Goal: Task Accomplishment & Management: Manage account settings

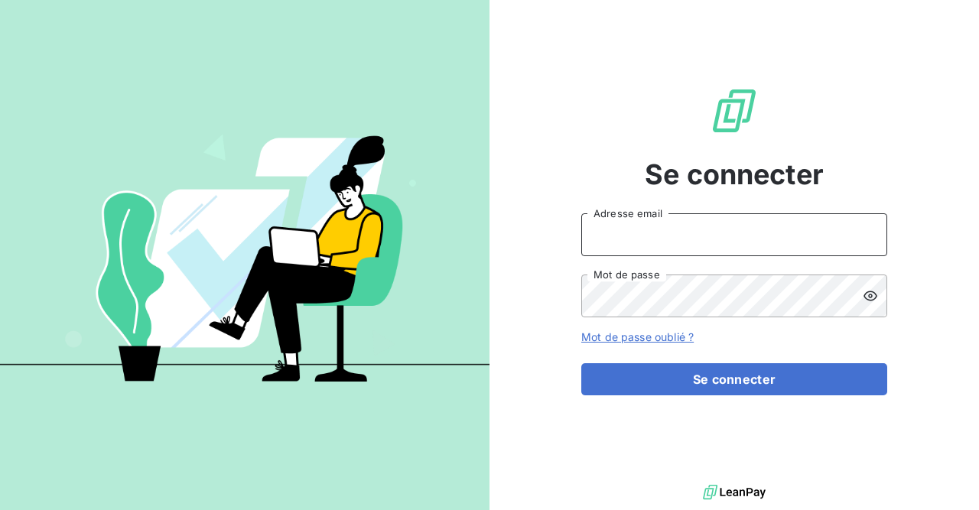
click at [720, 239] on input "Adresse email" at bounding box center [734, 234] width 306 height 43
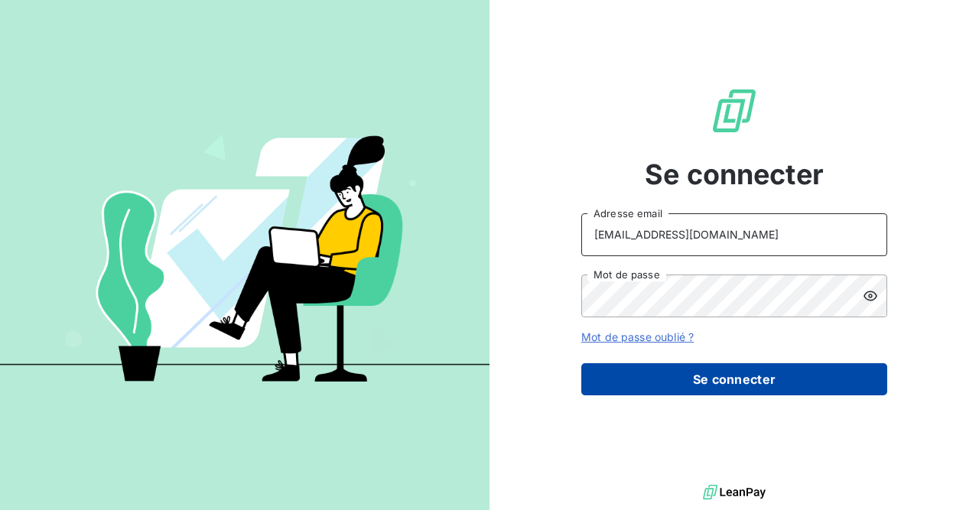
type input "[EMAIL_ADDRESS][DOMAIN_NAME]"
click at [738, 382] on button "Se connecter" at bounding box center [734, 379] width 306 height 32
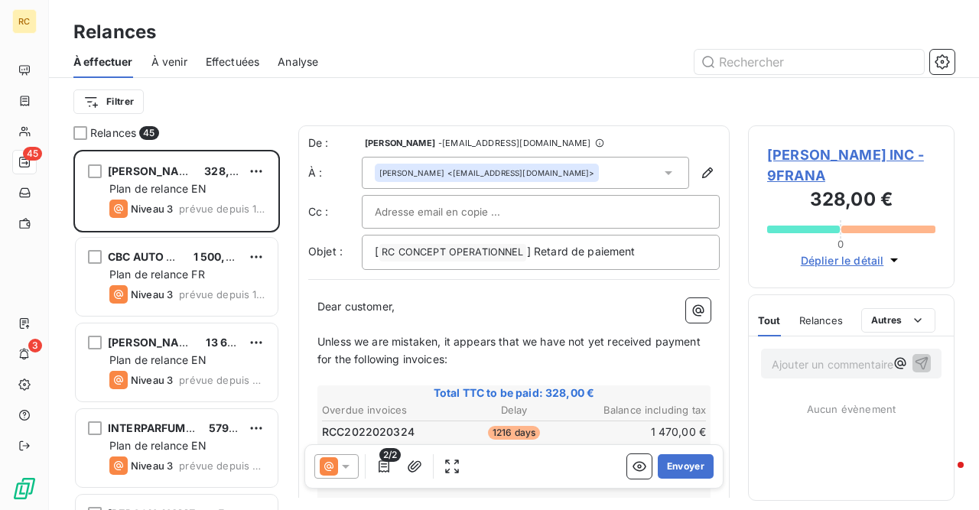
scroll to position [360, 207]
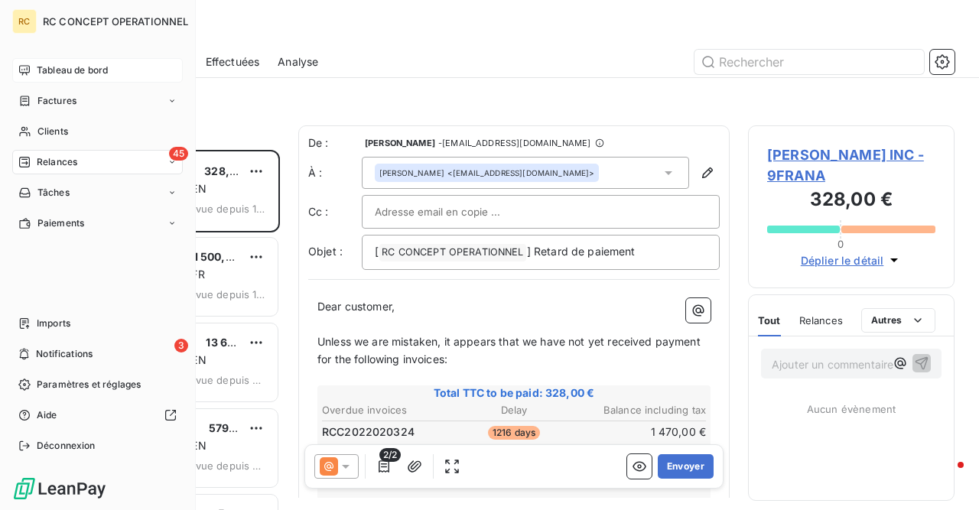
click at [59, 75] on span "Tableau de bord" at bounding box center [72, 70] width 71 height 14
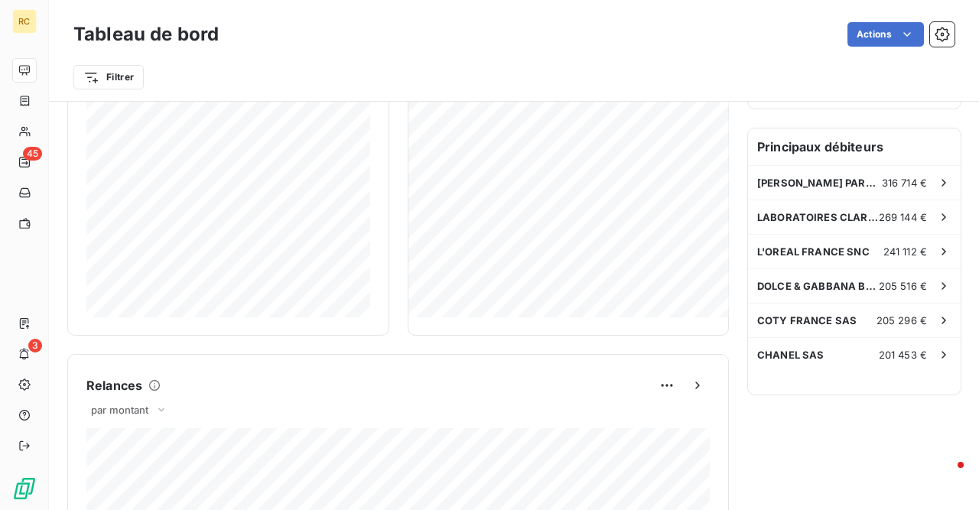
scroll to position [406, 0]
click at [834, 252] on span "L'OREAL FRANCE SNC" at bounding box center [813, 252] width 112 height 12
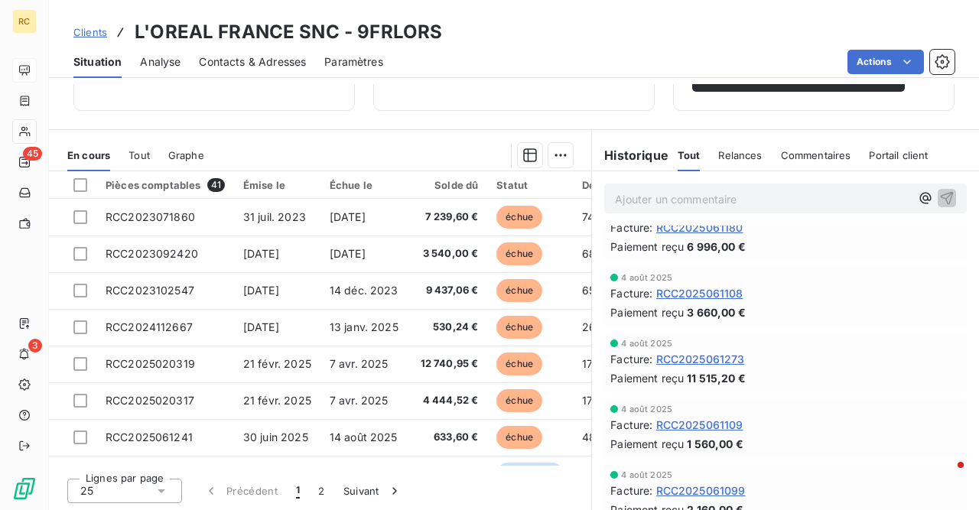
scroll to position [119, 0]
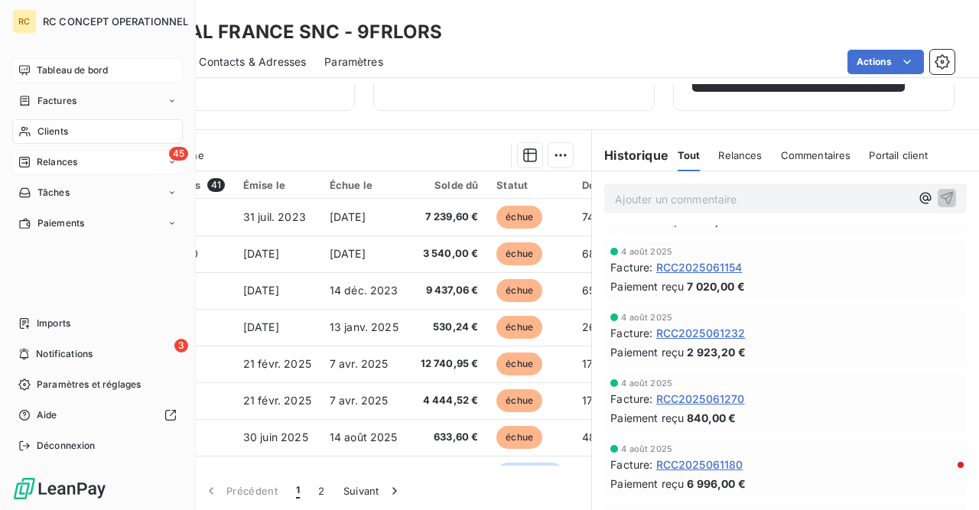
click at [45, 160] on span "Relances" at bounding box center [57, 162] width 41 height 14
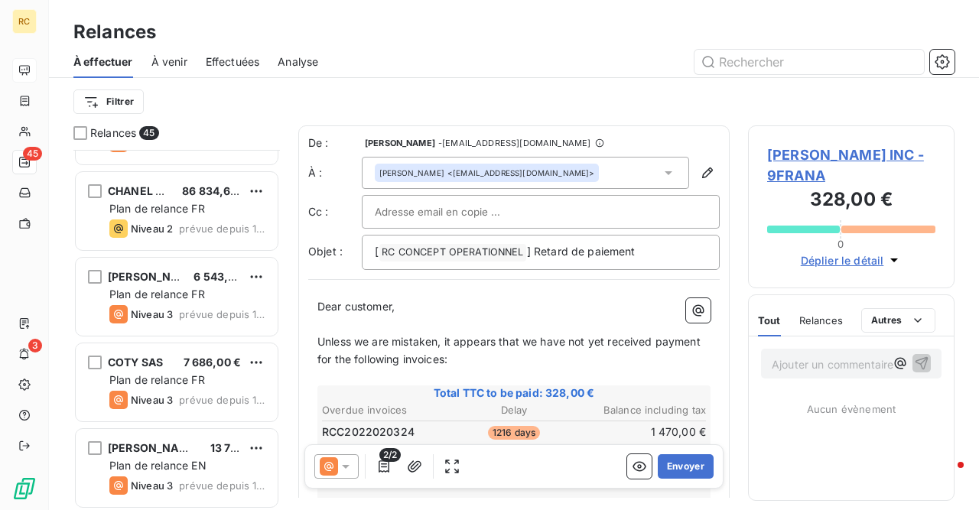
scroll to position [2344, 0]
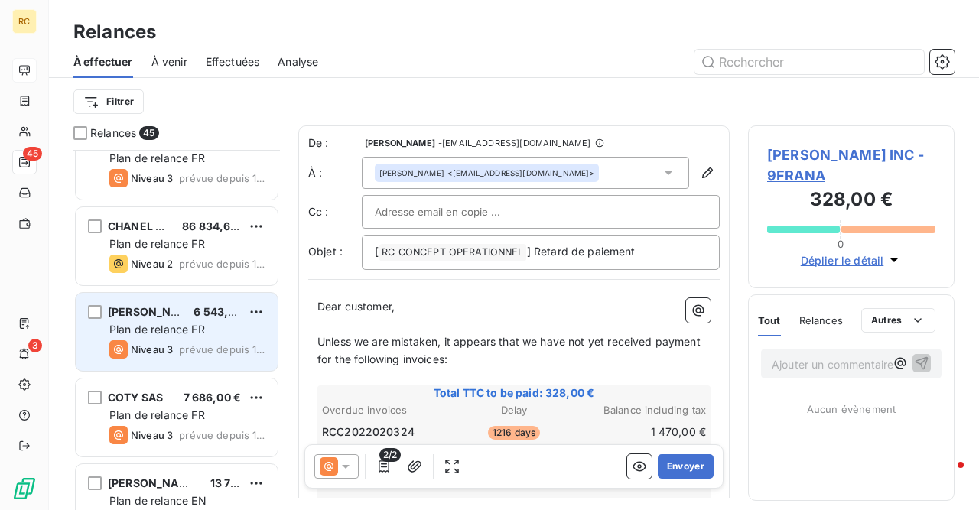
click at [156, 335] on span "Plan de relance FR" at bounding box center [157, 329] width 96 height 13
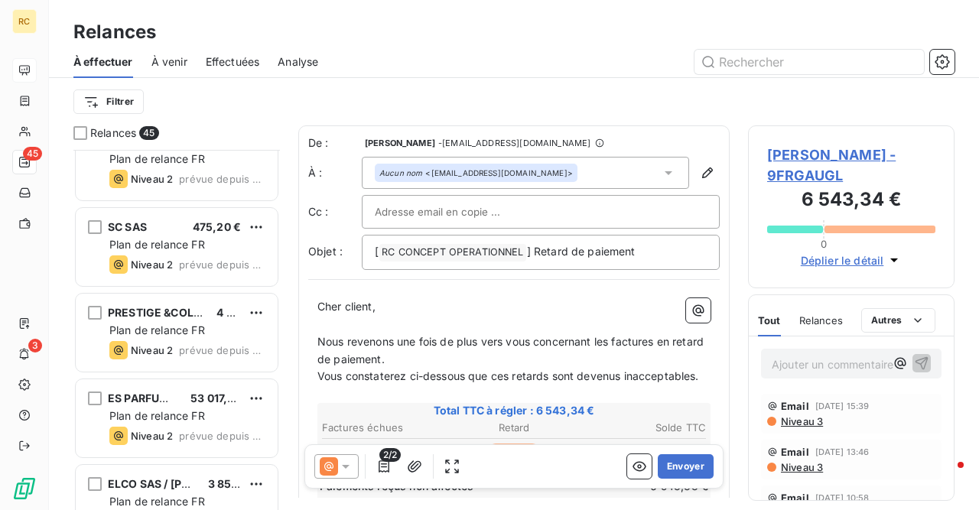
scroll to position [3287, 0]
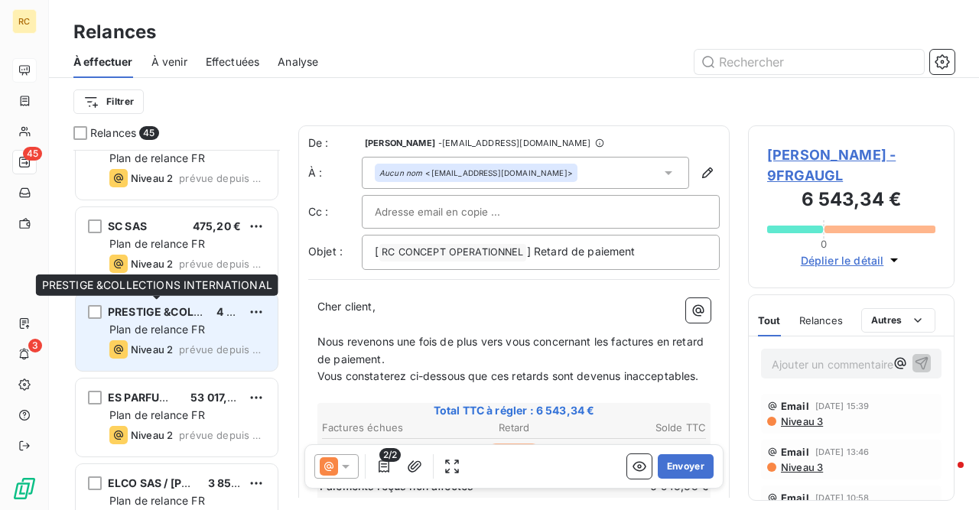
click at [172, 320] on div "PRESTIGE &COLLECTIONS INTERNATIONAL 4 464,23 € Plan de relance FR Niveau 2 prév…" at bounding box center [177, 332] width 202 height 78
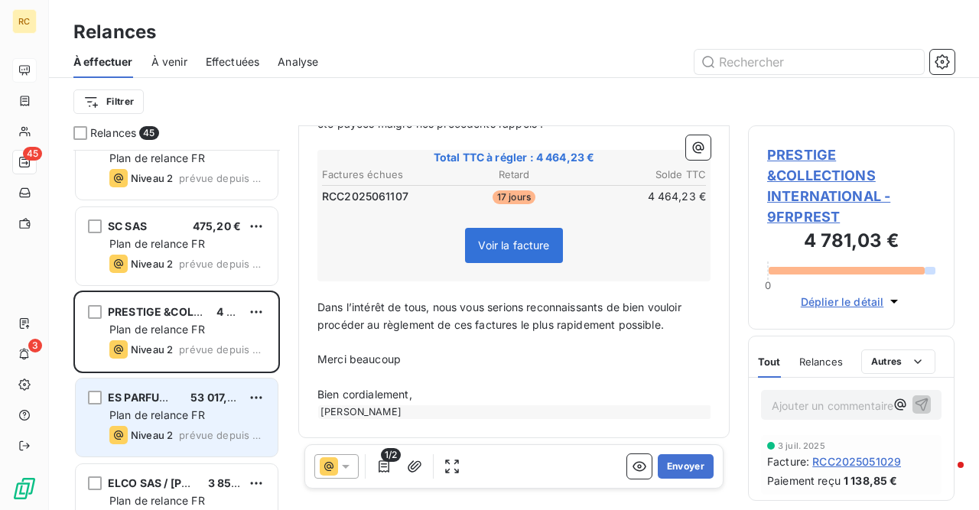
scroll to position [3478, 0]
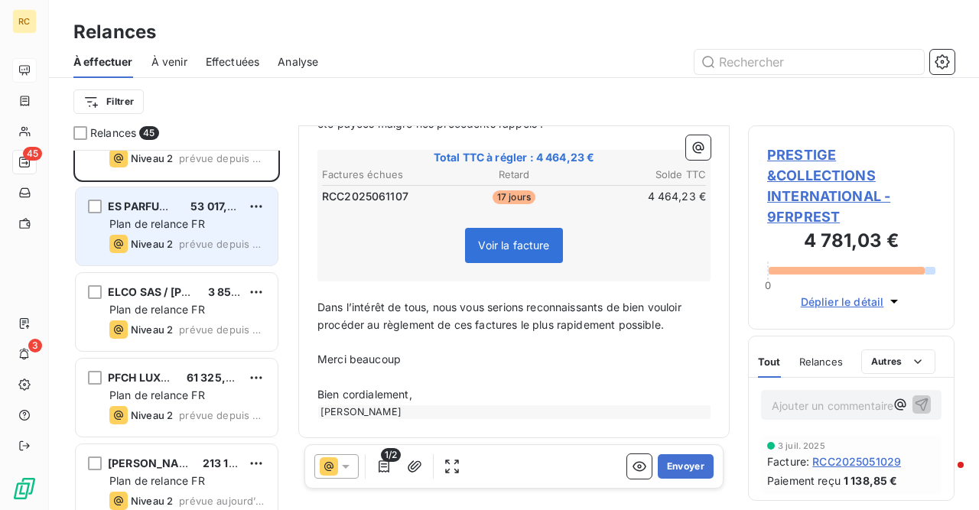
click at [150, 231] on span "Plan de relance FR" at bounding box center [187, 223] width 156 height 15
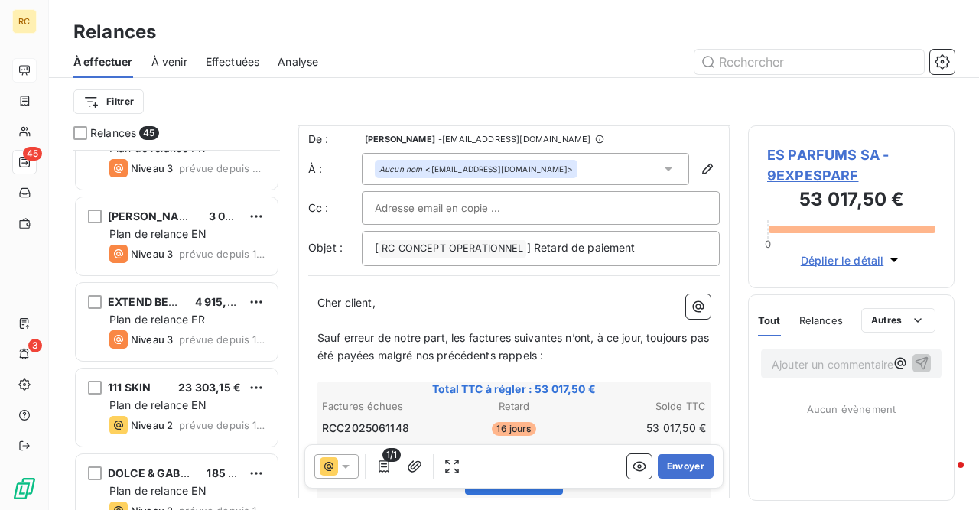
scroll to position [1651, 0]
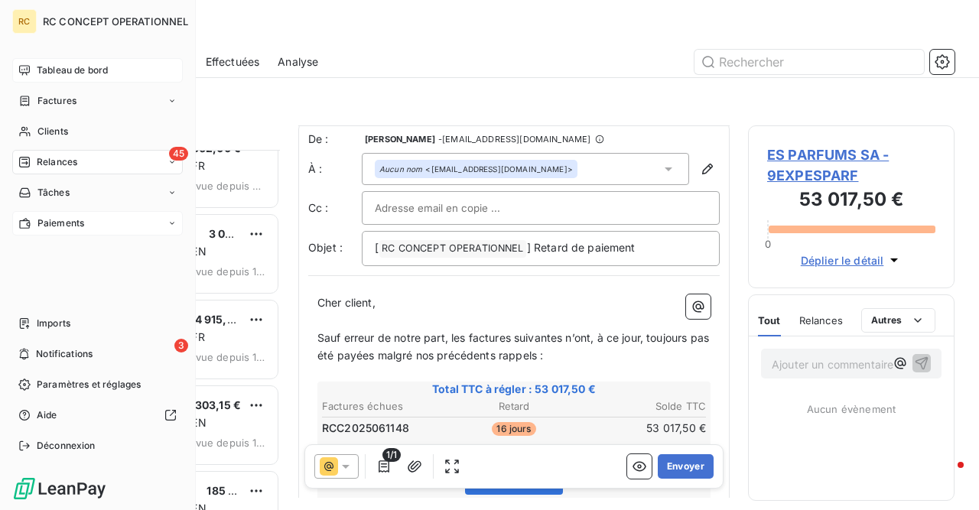
click at [47, 226] on span "Paiements" at bounding box center [60, 223] width 47 height 14
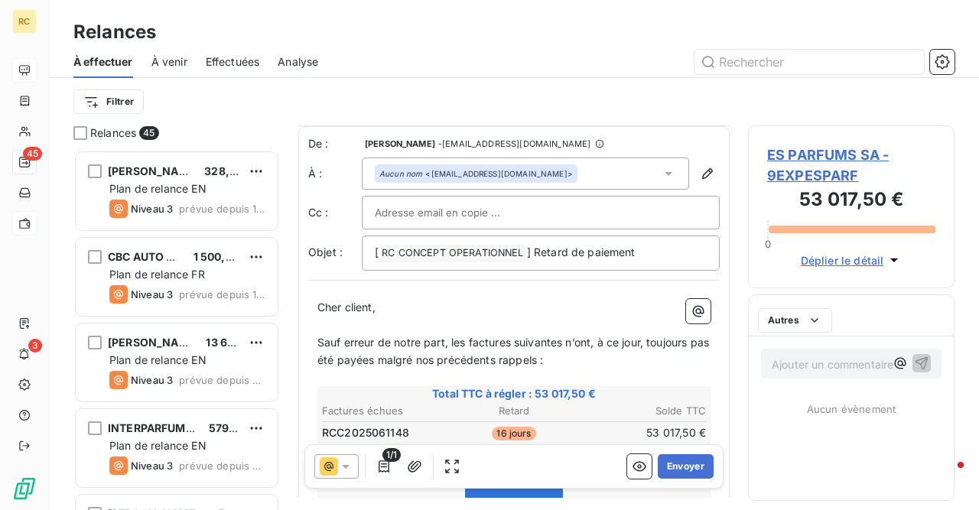
scroll to position [5, 0]
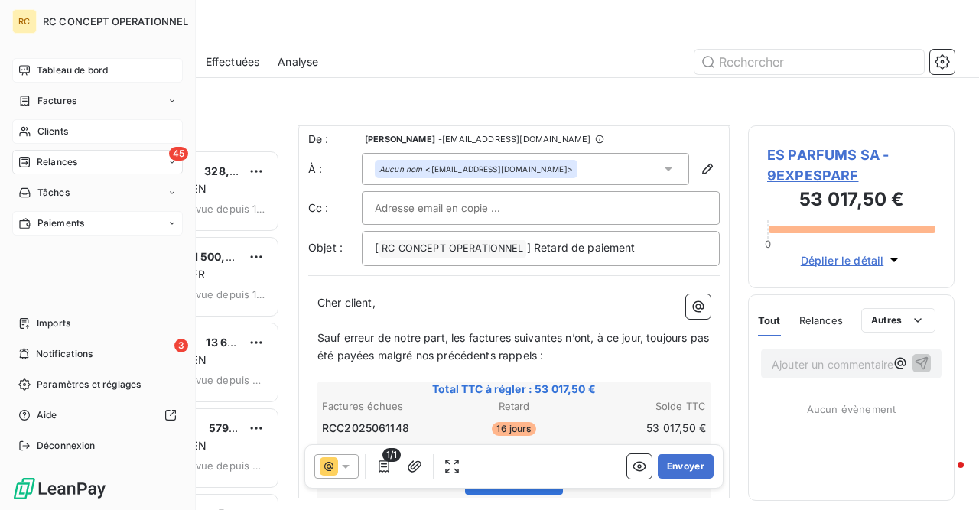
click at [50, 135] on span "Clients" at bounding box center [52, 132] width 31 height 14
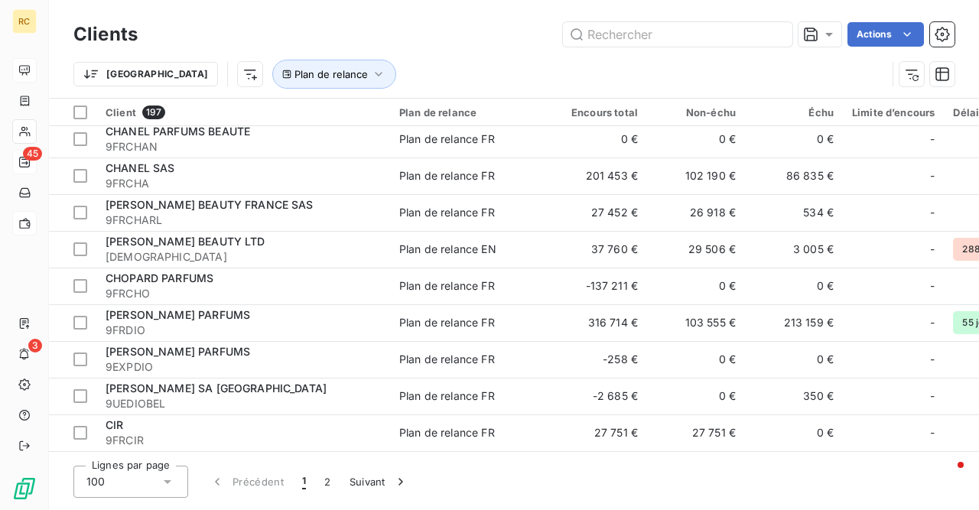
scroll to position [1036, 0]
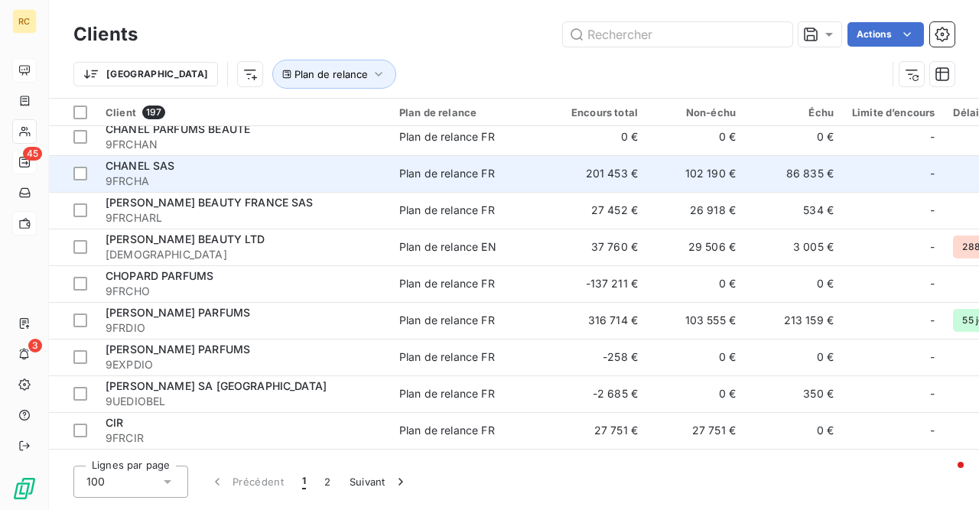
click at [177, 160] on div "CHANEL SAS" at bounding box center [243, 165] width 275 height 15
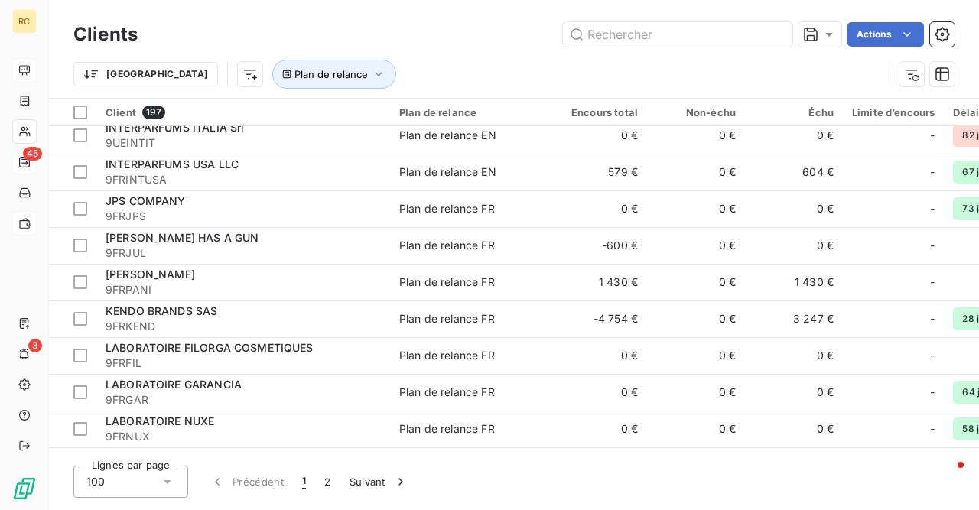
scroll to position [3344, 0]
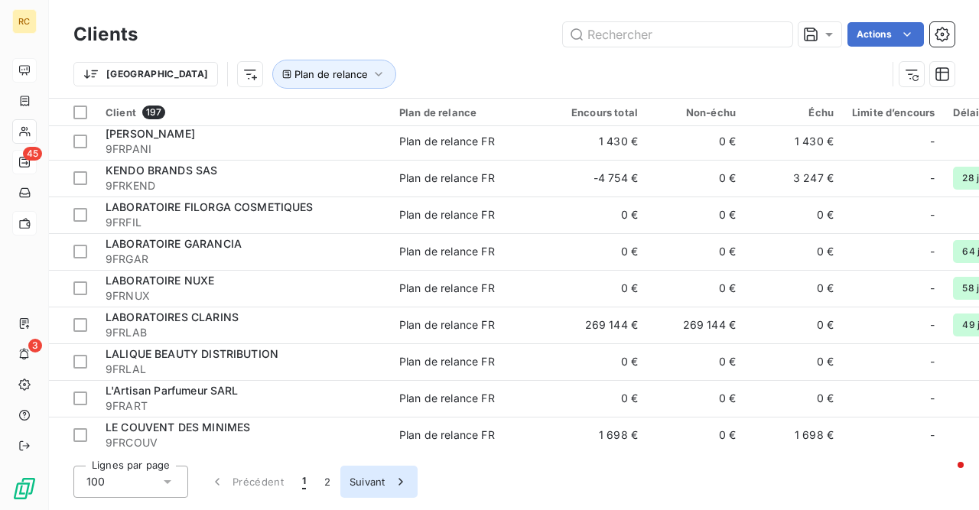
click at [369, 483] on button "Suivant" at bounding box center [378, 482] width 77 height 32
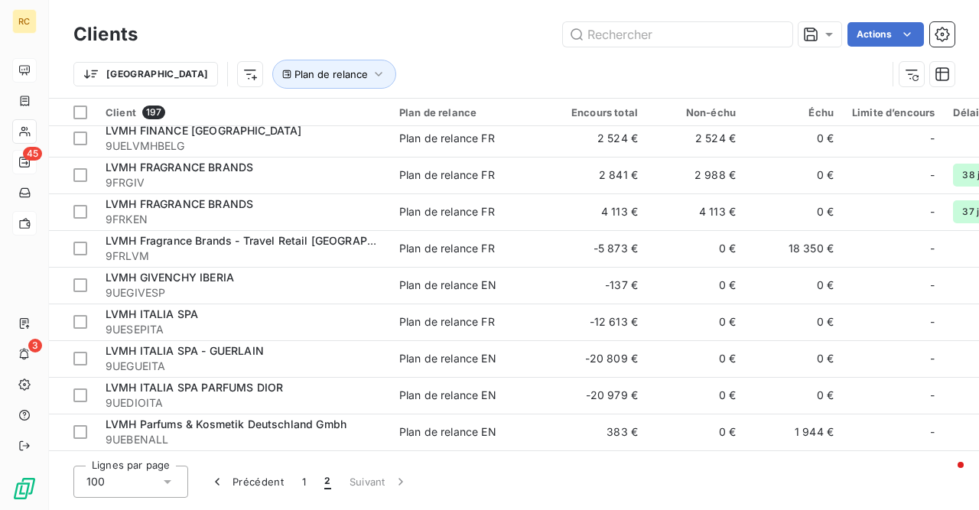
scroll to position [0, 0]
